Goal: Information Seeking & Learning: Learn about a topic

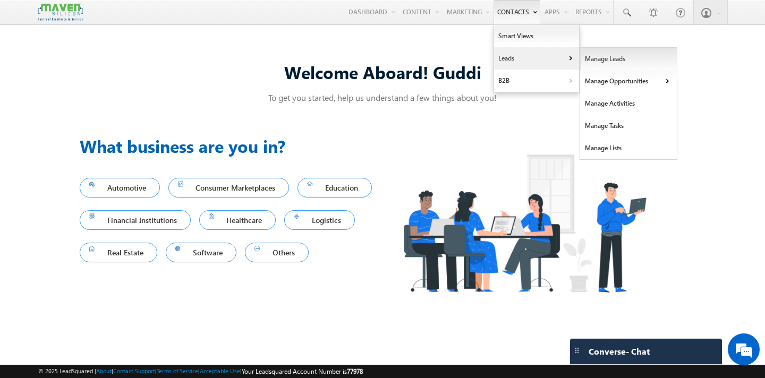
click at [594, 61] on link "Manage Leads" at bounding box center [628, 59] width 97 height 22
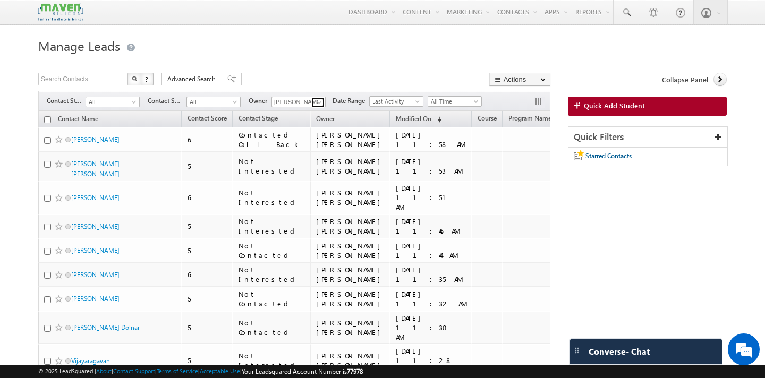
click at [322, 102] on span at bounding box center [319, 102] width 9 height 9
click at [302, 123] on span "lsq3@maven-silicon.com" at bounding box center [324, 121] width 96 height 8
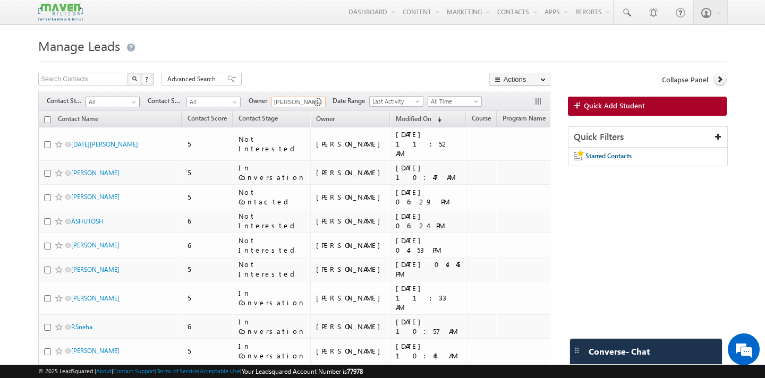
type input "[PERSON_NAME]"
click at [104, 102] on span "All" at bounding box center [111, 102] width 50 height 10
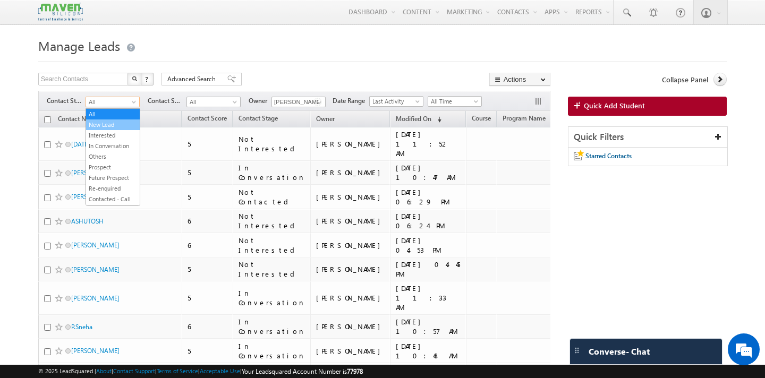
click at [105, 124] on link "New Lead" at bounding box center [113, 125] width 54 height 10
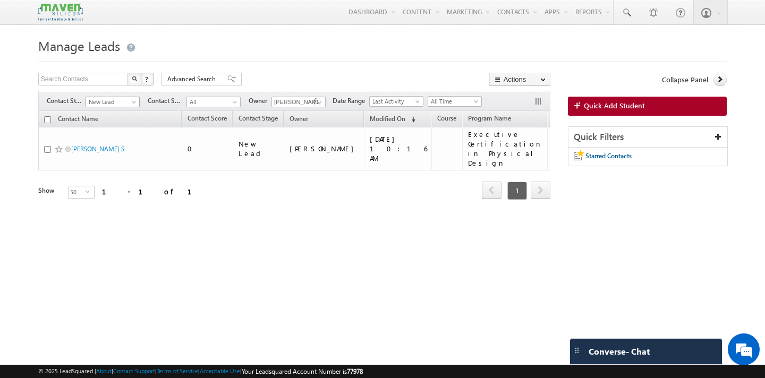
click at [138, 104] on span at bounding box center [135, 104] width 9 height 9
click at [116, 114] on link "All" at bounding box center [113, 114] width 54 height 10
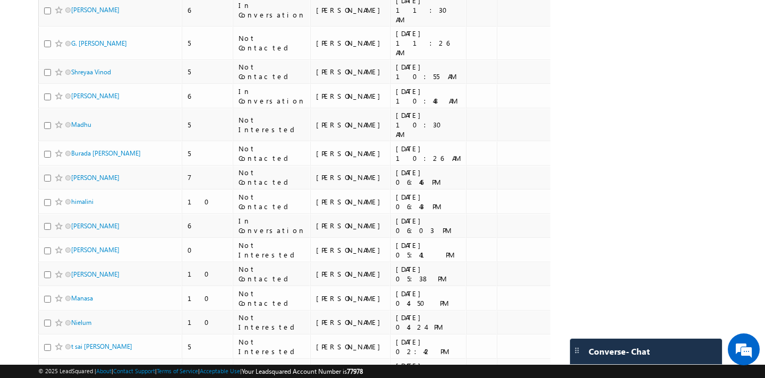
scroll to position [1053, 0]
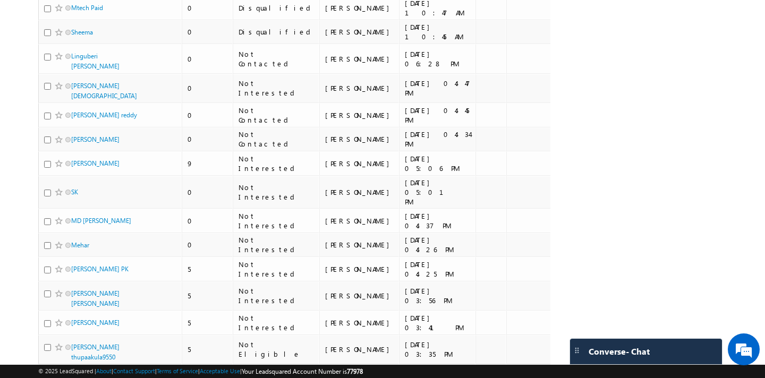
click at [76, 359] on li "100" at bounding box center [75, 360] width 26 height 11
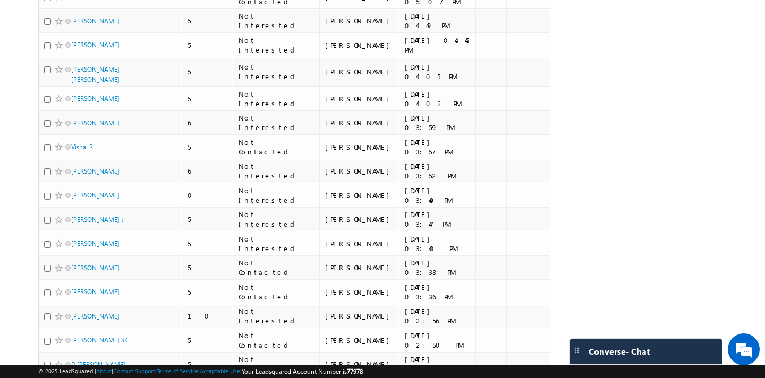
scroll to position [2271, 0]
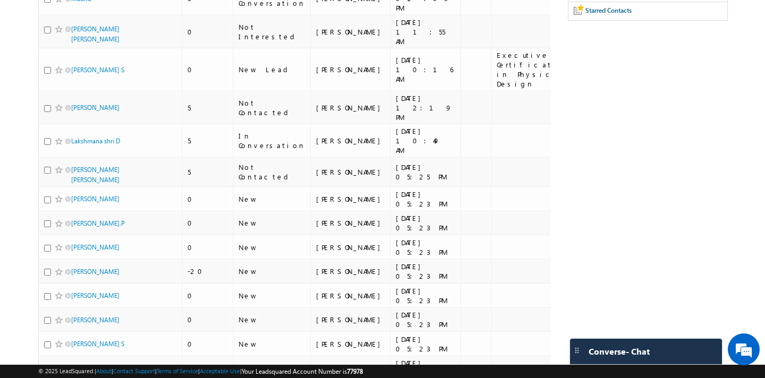
scroll to position [0, 0]
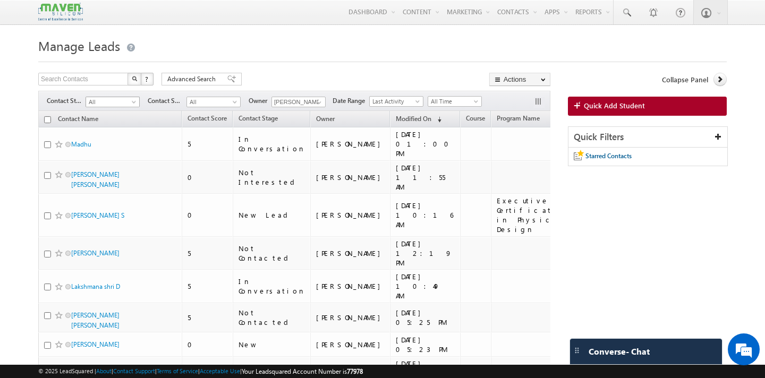
click at [99, 104] on span "All" at bounding box center [111, 102] width 50 height 10
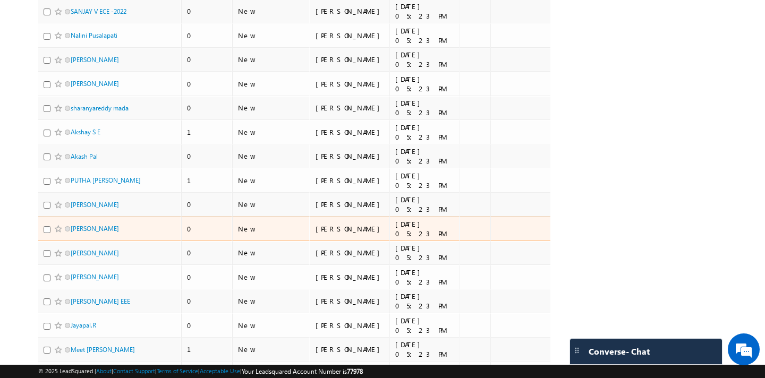
scroll to position [507, 0]
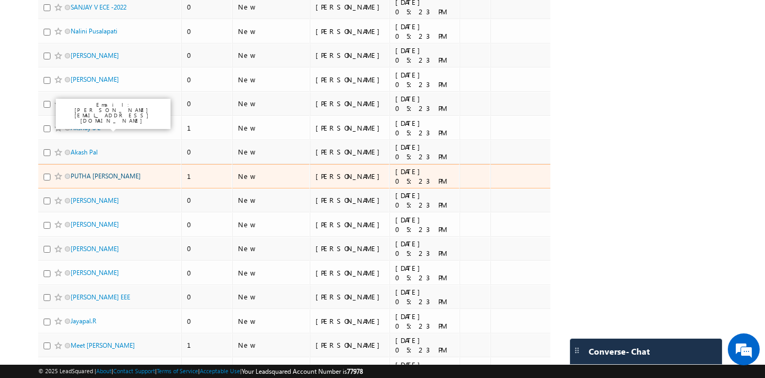
click at [116, 172] on link "PUTHA [PERSON_NAME]" at bounding box center [106, 176] width 70 height 8
click at [91, 172] on link "PUTHA [PERSON_NAME]" at bounding box center [106, 176] width 70 height 8
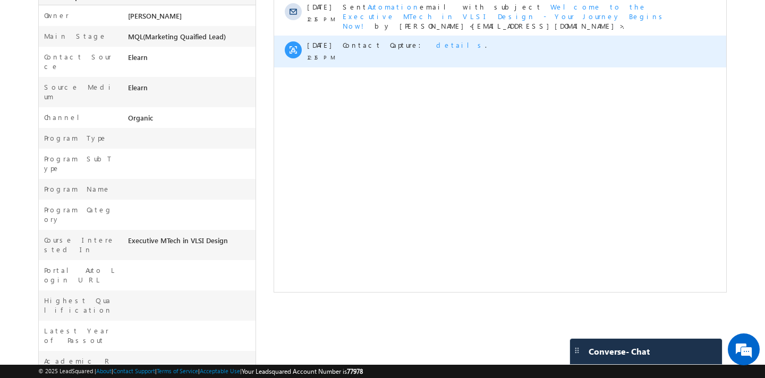
scroll to position [327, 0]
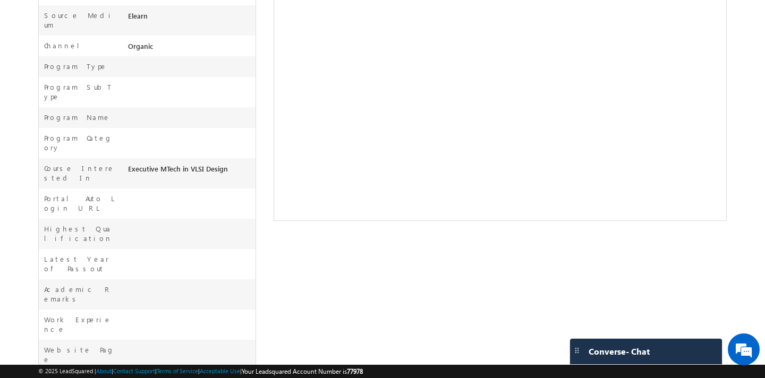
drag, startPoint x: 229, startPoint y: 132, endPoint x: 127, endPoint y: 129, distance: 102.1
click at [127, 164] on div "Executive MTech in VLSI Design" at bounding box center [190, 171] width 130 height 15
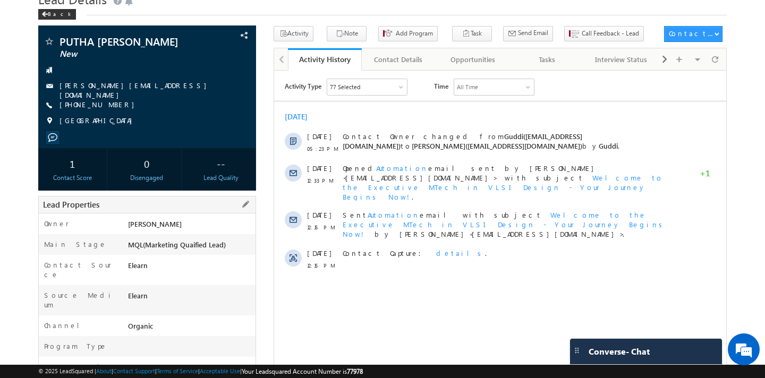
scroll to position [0, 0]
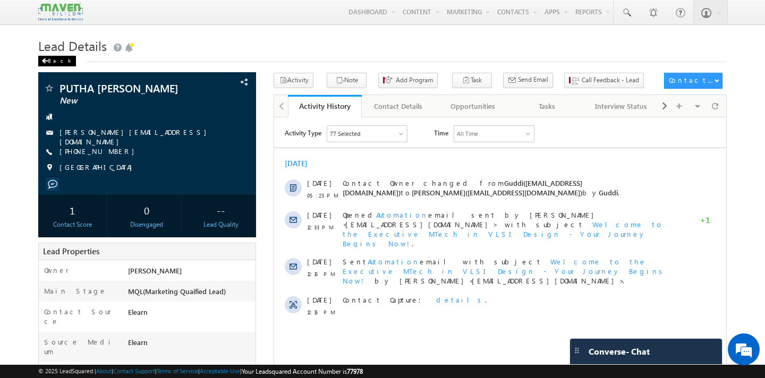
click at [45, 59] on div "Back" at bounding box center [57, 61] width 38 height 11
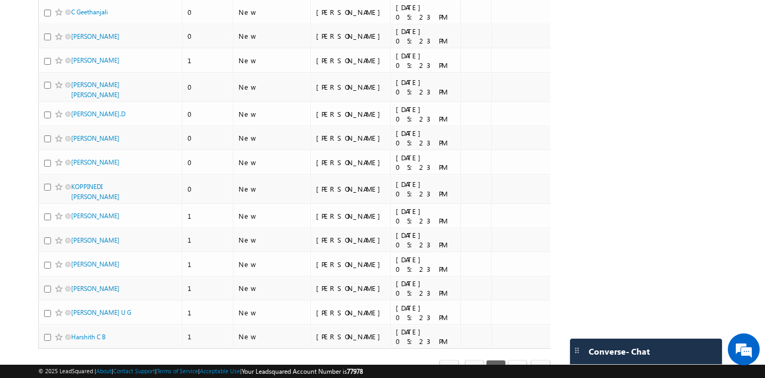
click at [516, 360] on link "3" at bounding box center [517, 369] width 19 height 18
